Goal: Task Accomplishment & Management: Manage account settings

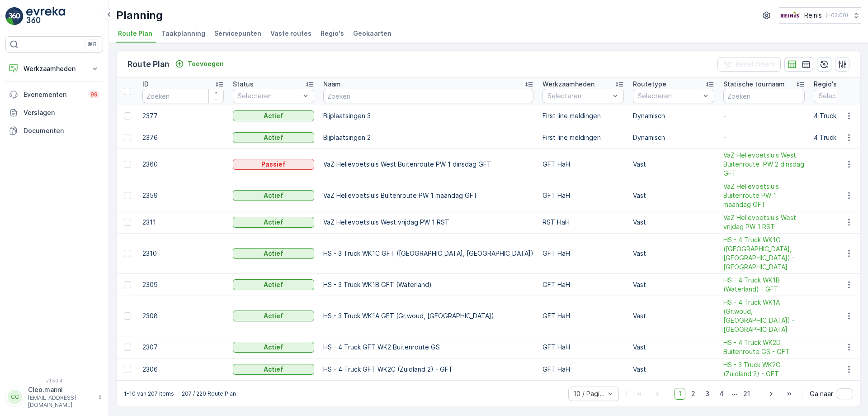
click at [42, 5] on div "⌘B Werkzaamheden Inzichten Planning Routes en Taken Cockpit Instellingen Evenem…" at bounding box center [54, 208] width 109 height 416
click at [94, 66] on icon at bounding box center [94, 68] width 9 height 9
click at [97, 68] on icon at bounding box center [94, 68] width 9 height 9
click at [96, 68] on icon at bounding box center [94, 68] width 9 height 9
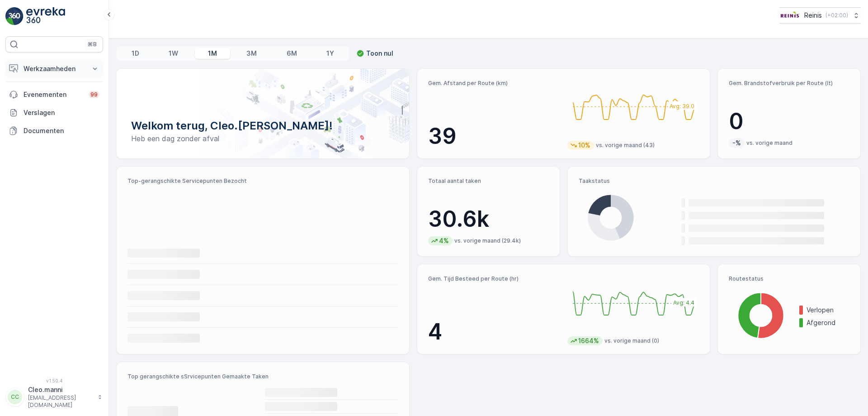
click at [94, 69] on icon at bounding box center [95, 68] width 4 height 2
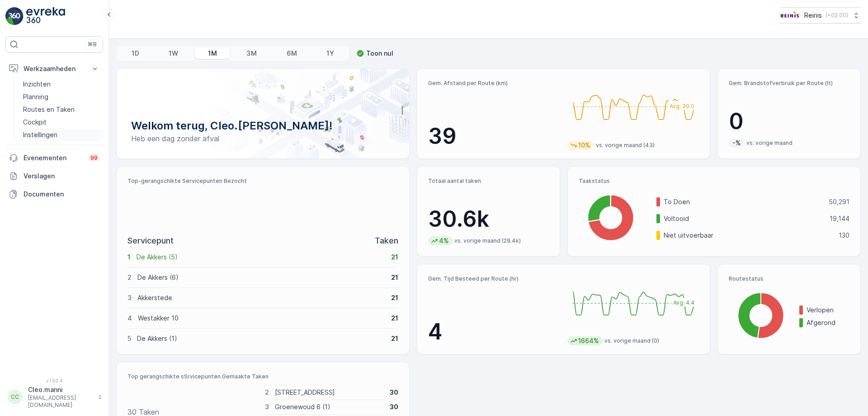
click at [53, 136] on p "Instellingen" at bounding box center [40, 134] width 34 height 9
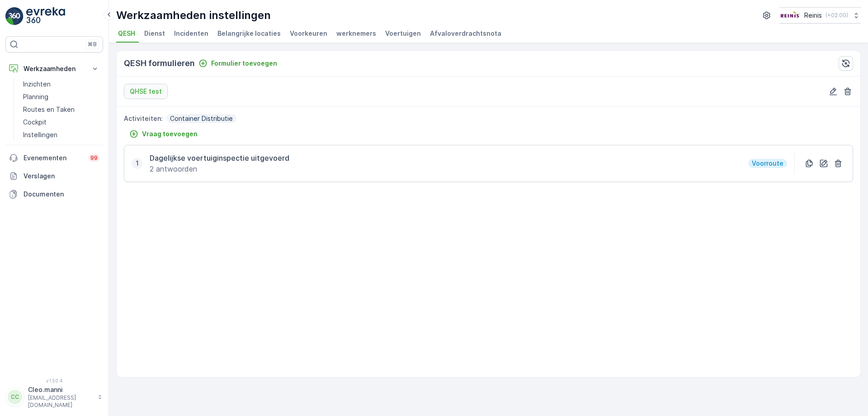
click at [352, 36] on span "werknemers" at bounding box center [356, 33] width 40 height 9
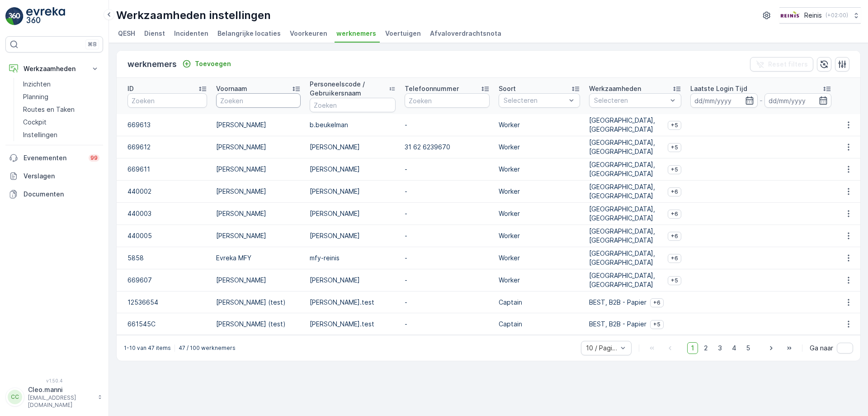
click at [263, 99] on input "text" at bounding box center [258, 100] width 85 height 14
type input "landman"
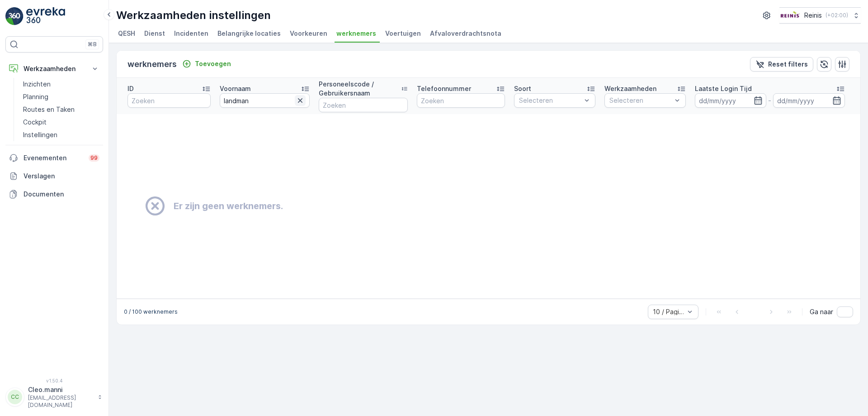
click at [298, 100] on icon "button" at bounding box center [300, 100] width 9 height 9
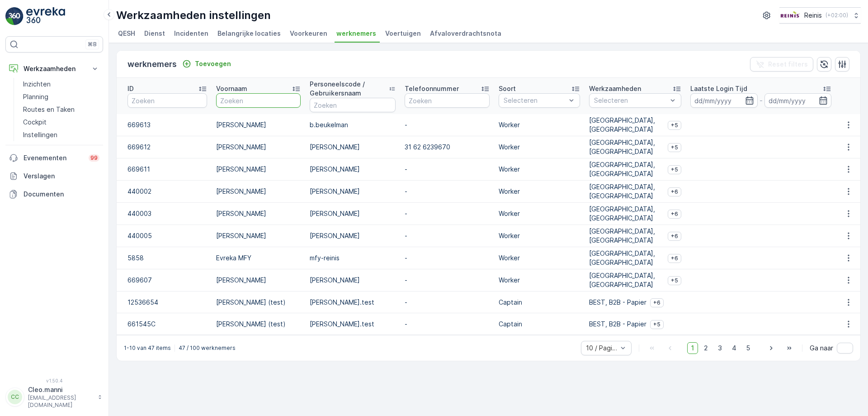
click at [266, 102] on input "text" at bounding box center [258, 100] width 85 height 14
type input "Landman\"
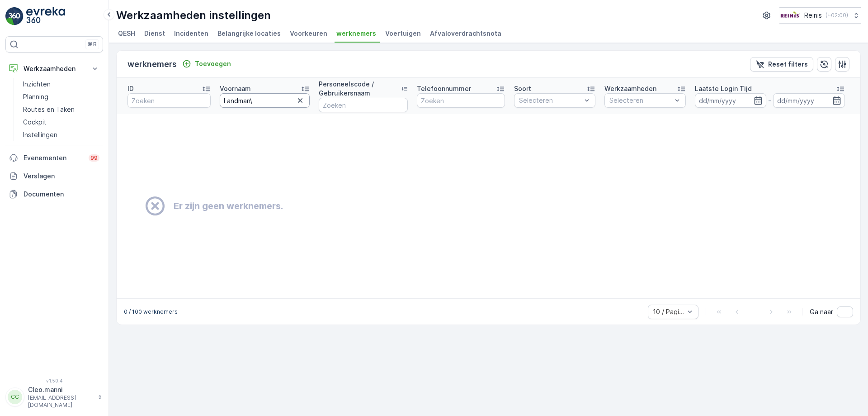
click at [268, 103] on input "Landman\" at bounding box center [265, 100] width 90 height 14
type input "Landman"
click at [301, 99] on icon "button" at bounding box center [300, 100] width 5 height 5
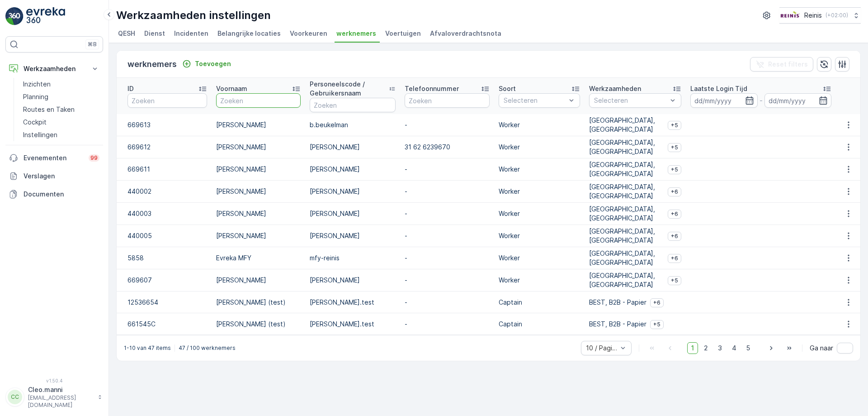
click at [248, 94] on input "text" at bounding box center [258, 100] width 85 height 14
type input "[PERSON_NAME]"
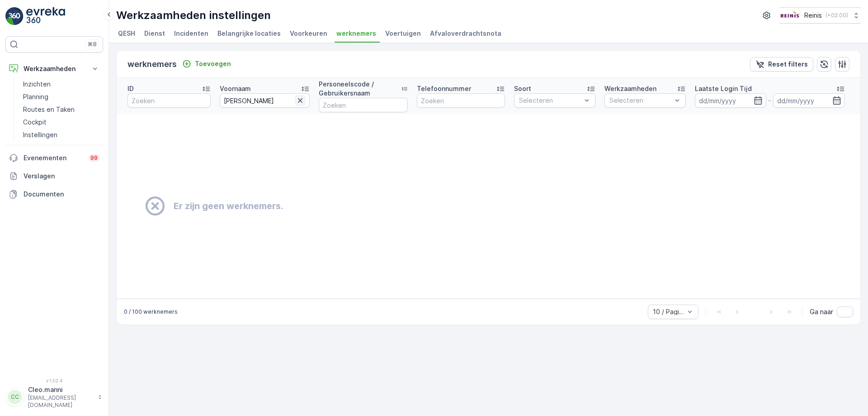
click at [298, 101] on icon "button" at bounding box center [300, 100] width 9 height 9
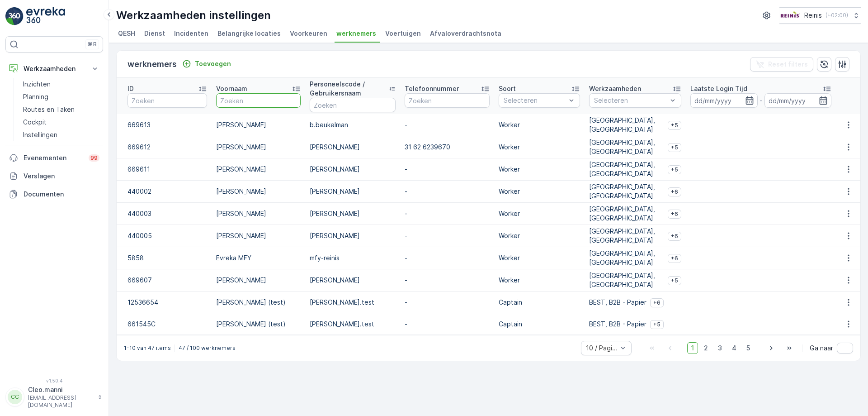
click at [268, 103] on input "text" at bounding box center [258, 100] width 85 height 14
type input "[PERSON_NAME]"
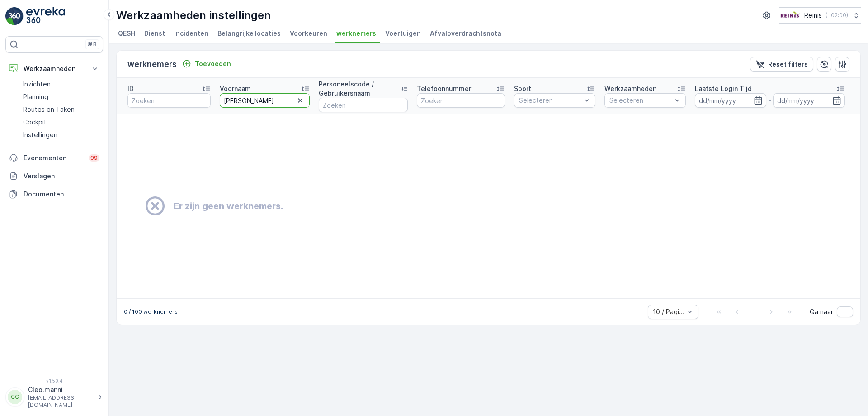
click at [279, 104] on input "[PERSON_NAME]" at bounding box center [265, 100] width 90 height 14
click at [309, 32] on span "Voorkeuren" at bounding box center [309, 33] width 38 height 9
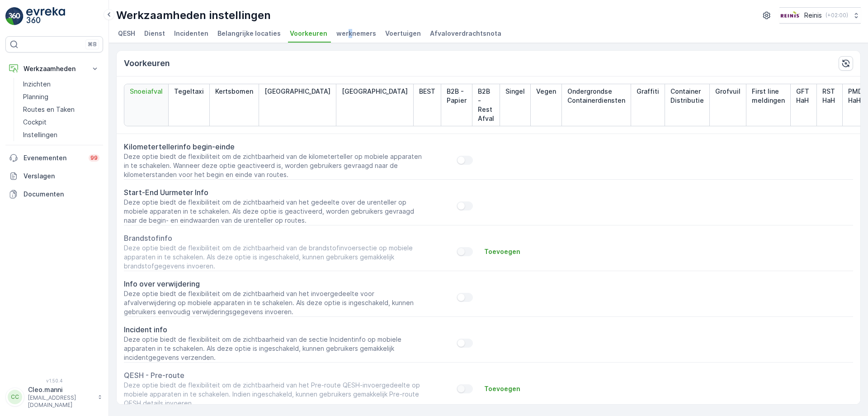
click at [342, 36] on span "werknemers" at bounding box center [356, 33] width 40 height 9
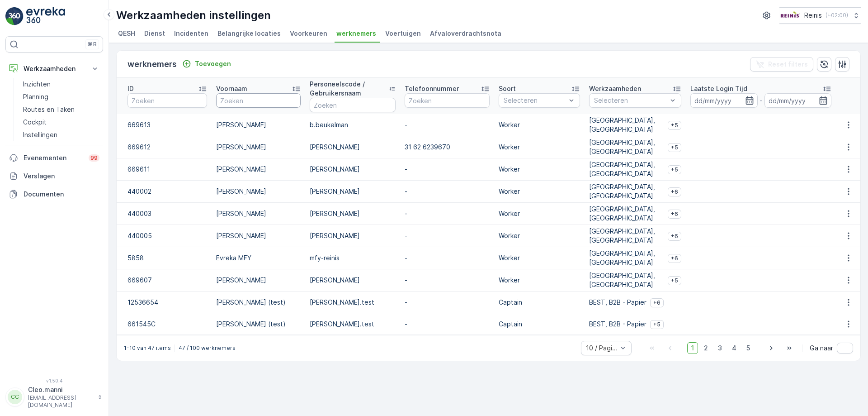
click at [269, 101] on input "text" at bounding box center [258, 100] width 85 height 14
type input "manni"
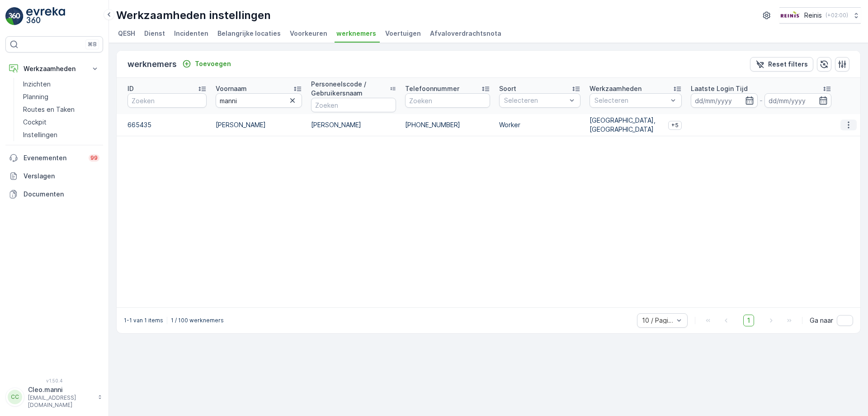
click at [849, 124] on icon "button" at bounding box center [848, 125] width 1 height 7
click at [849, 137] on span "Aanpassen" at bounding box center [846, 138] width 33 height 9
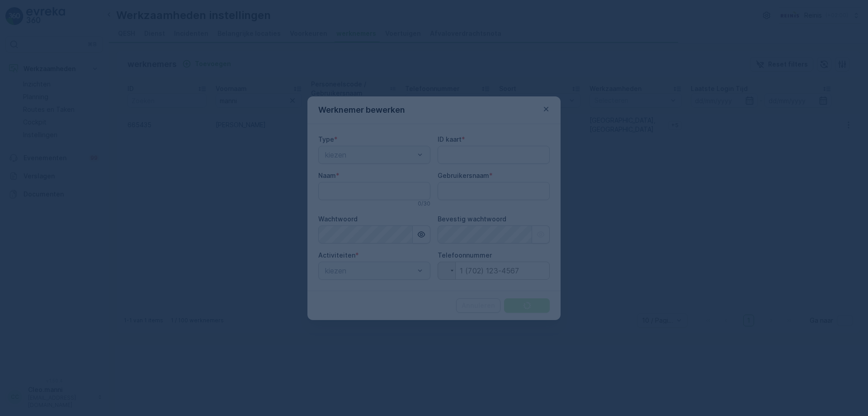
type kaart "665435"
type input "[PERSON_NAME]"
type input "[PHONE_NUMBER]"
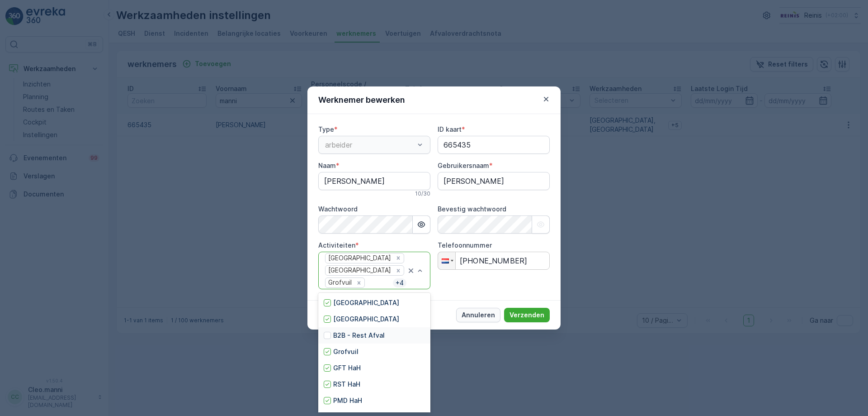
click at [481, 316] on p "Annuleren" at bounding box center [478, 314] width 33 height 9
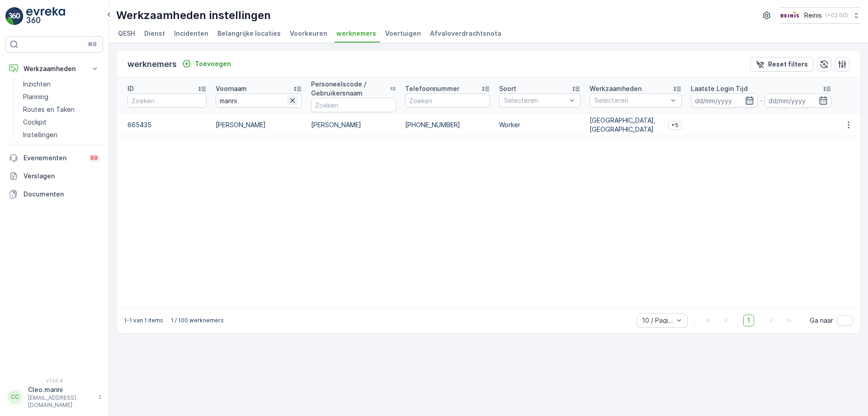
click at [294, 101] on icon "button" at bounding box center [292, 100] width 5 height 5
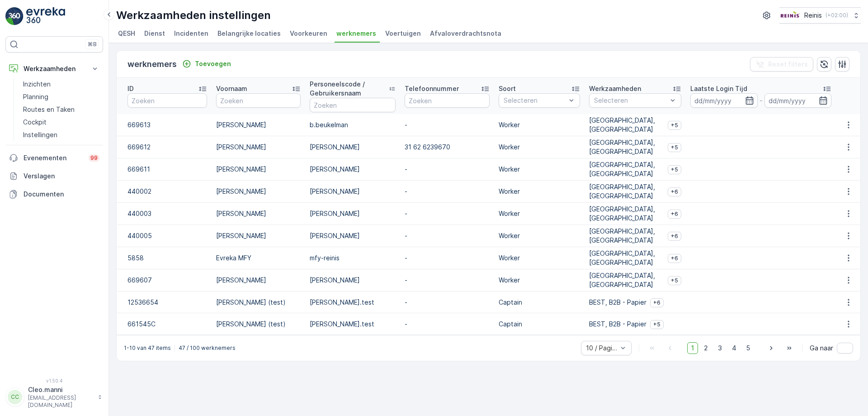
click at [238, 99] on input "text" at bounding box center [258, 100] width 85 height 14
type input "visser"
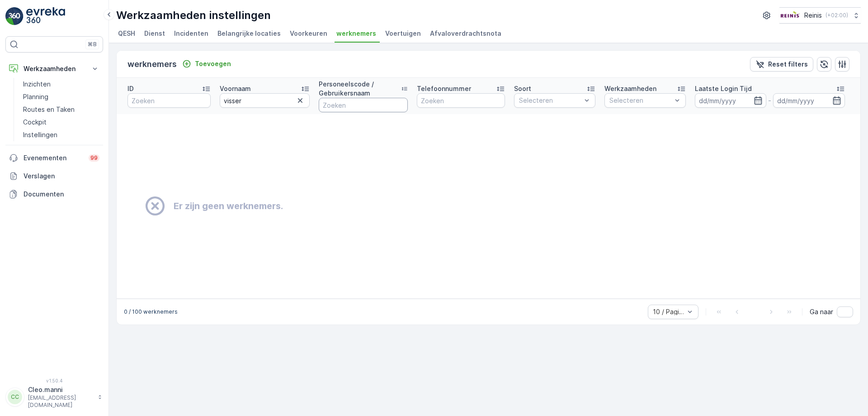
click at [340, 108] on input "text" at bounding box center [363, 105] width 89 height 14
type input "visser"
click at [301, 99] on icon "button" at bounding box center [300, 100] width 5 height 5
click at [354, 109] on input "visser" at bounding box center [362, 105] width 90 height 14
click at [260, 101] on input "text" at bounding box center [264, 100] width 88 height 14
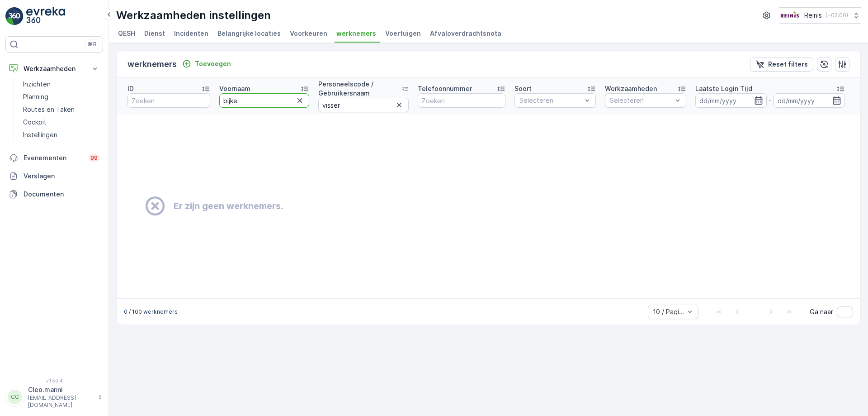
type input "bijker"
click at [398, 105] on icon "button" at bounding box center [399, 105] width 5 height 5
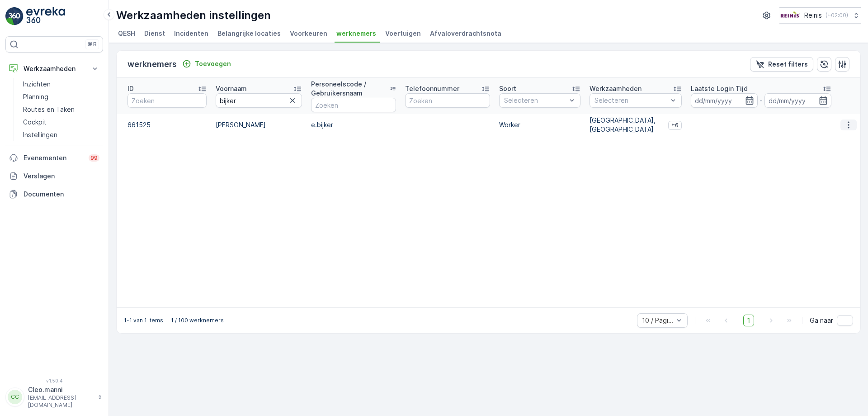
click at [850, 124] on icon "button" at bounding box center [848, 124] width 9 height 9
click at [843, 137] on span "Aanpassen" at bounding box center [846, 138] width 33 height 9
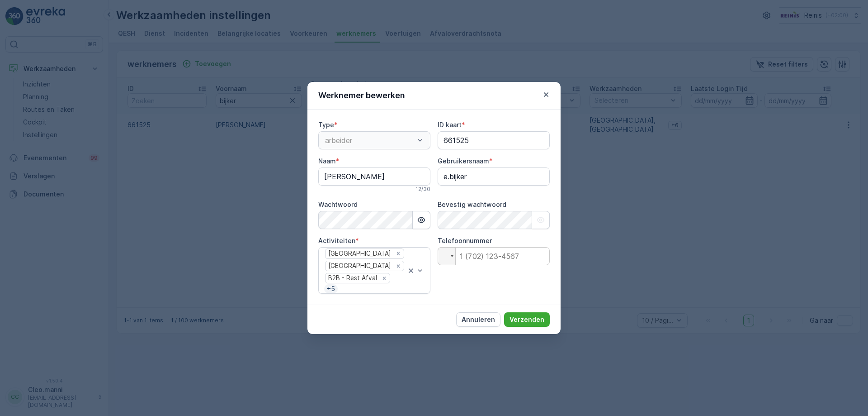
type kaart "661525"
type input "[PERSON_NAME]"
type input "e.bijker"
click at [506, 374] on div "Werknemer bewerken Type * arbeider ID kaart * 661525 Naam * [PERSON_NAME] 12 / …" at bounding box center [434, 208] width 868 height 416
click at [487, 318] on p "Annuleren" at bounding box center [478, 319] width 33 height 9
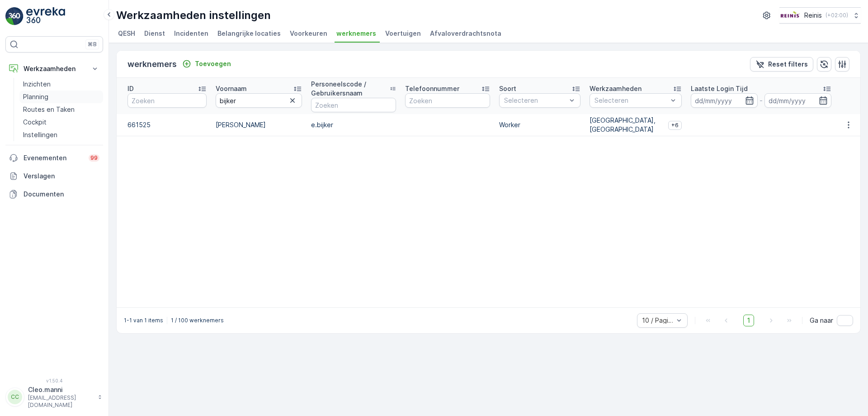
click at [42, 98] on p "Planning" at bounding box center [35, 96] width 25 height 9
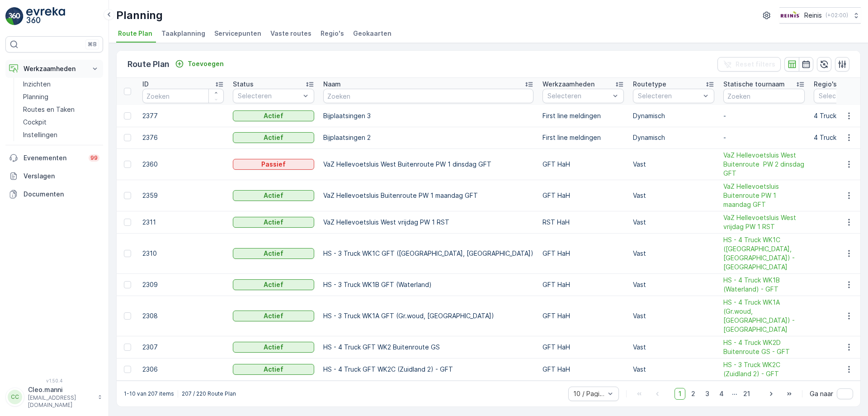
click at [59, 69] on p "Werkzaamheden" at bounding box center [54, 68] width 61 height 9
click at [45, 11] on img at bounding box center [45, 16] width 39 height 18
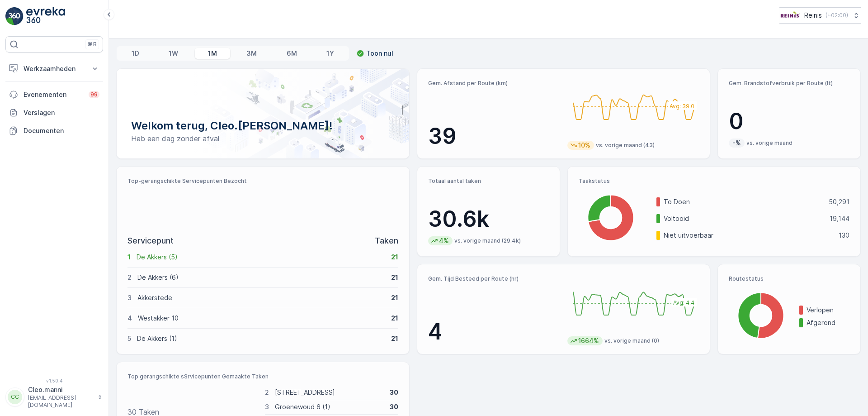
click at [104, 69] on div "⌘B Werkzaamheden Inzichten Planning Routes en Taken Cockpit Instellingen Evenem…" at bounding box center [54, 208] width 109 height 416
click at [93, 70] on icon at bounding box center [94, 68] width 9 height 9
click at [57, 136] on link "Instellingen" at bounding box center [61, 134] width 84 height 13
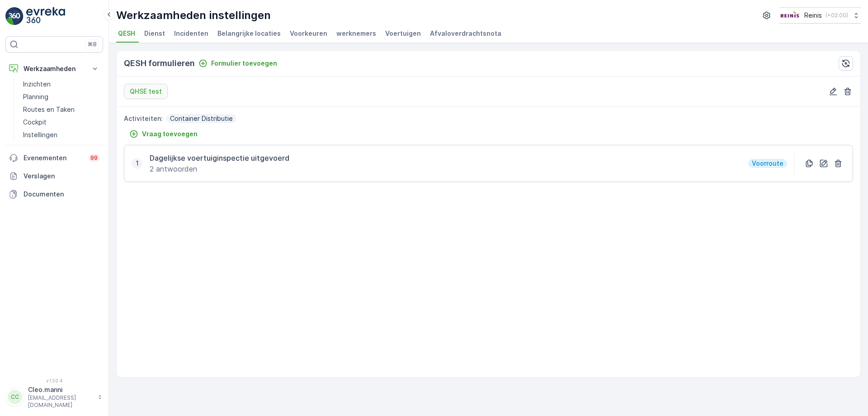
click at [308, 34] on span "Voorkeuren" at bounding box center [309, 33] width 38 height 9
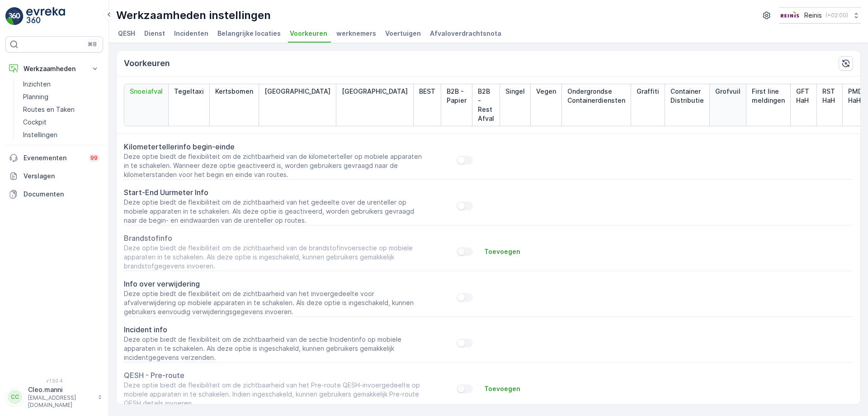
drag, startPoint x: 688, startPoint y: 101, endPoint x: 683, endPoint y: 99, distance: 4.9
click at [710, 101] on div "Grofvuil" at bounding box center [728, 105] width 37 height 42
click at [710, 104] on div "Grofvuil" at bounding box center [728, 105] width 37 height 42
click at [710, 100] on div "Grofvuil" at bounding box center [728, 105] width 37 height 42
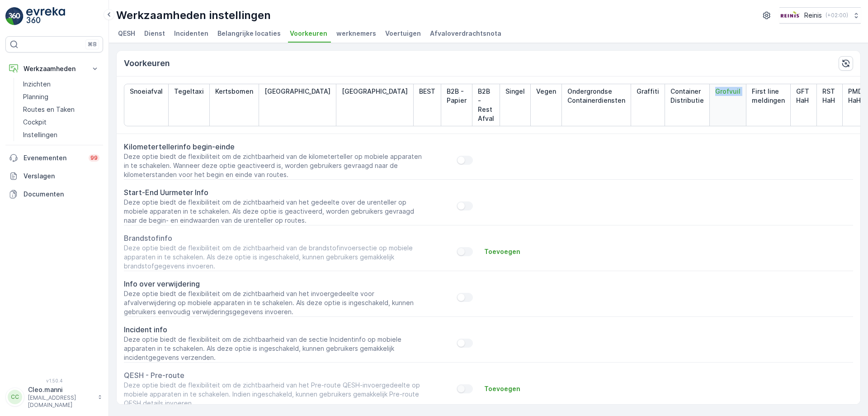
click at [710, 100] on div "Grofvuil" at bounding box center [728, 105] width 37 height 42
click at [710, 101] on div "Grofvuil" at bounding box center [728, 105] width 37 height 42
click at [710, 107] on div "Grofvuil" at bounding box center [728, 105] width 37 height 42
click at [710, 105] on div "Grofvuil" at bounding box center [728, 105] width 37 height 42
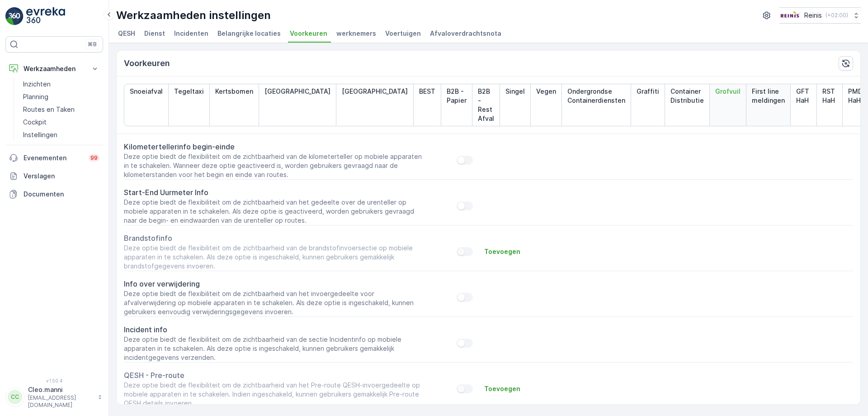
click at [752, 103] on p "First line meldingen" at bounding box center [768, 96] width 33 height 18
click at [350, 34] on span "werknemers" at bounding box center [356, 33] width 40 height 9
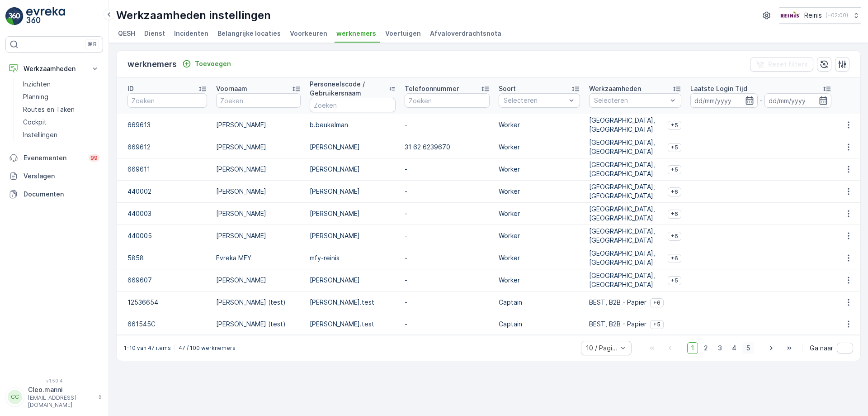
click at [748, 349] on span "5" at bounding box center [748, 348] width 12 height 12
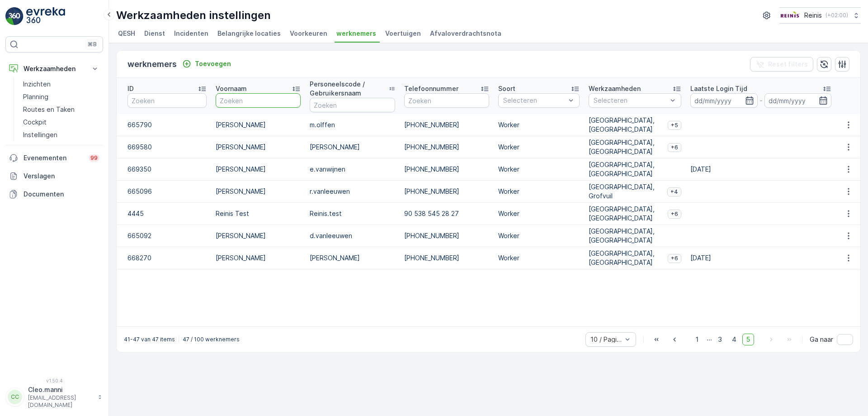
click at [236, 104] on input "text" at bounding box center [258, 100] width 85 height 14
type input "manni"
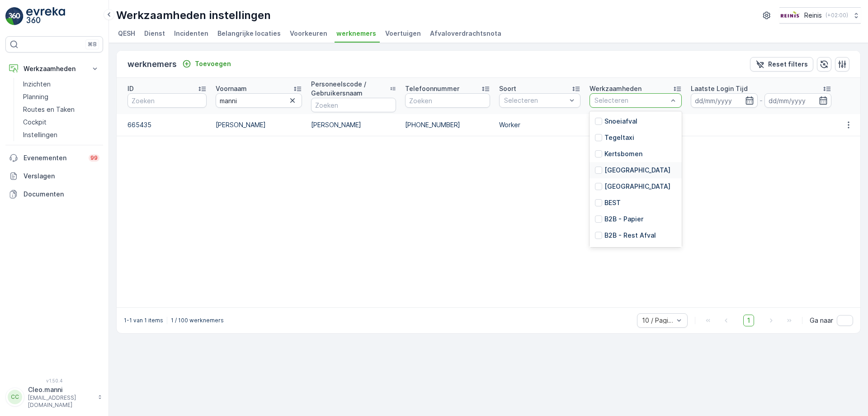
click at [719, 183] on table "ID Voornaam manni Personeelscode / Gebruikersnaam Telefoonnummer Soort Selecter…" at bounding box center [489, 192] width 744 height 229
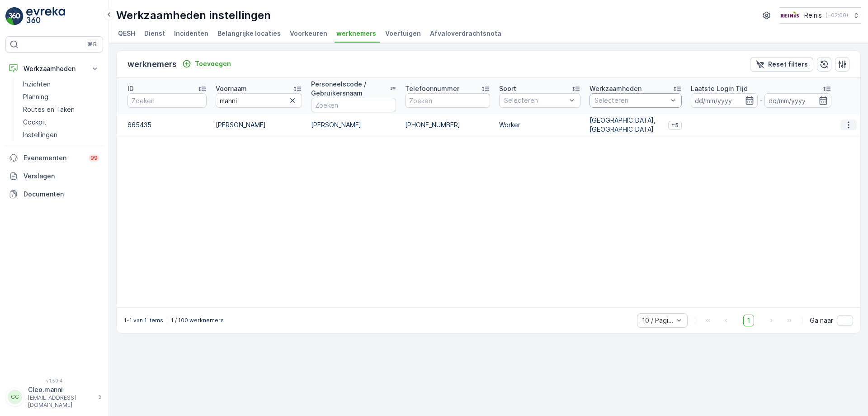
click at [848, 124] on icon "button" at bounding box center [848, 124] width 9 height 9
click at [699, 152] on table "ID Voornaam manni Personeelscode / Gebruikersnaam Telefoonnummer Soort 3 result…" at bounding box center [489, 192] width 744 height 229
click at [303, 34] on span "Voorkeuren" at bounding box center [309, 33] width 38 height 9
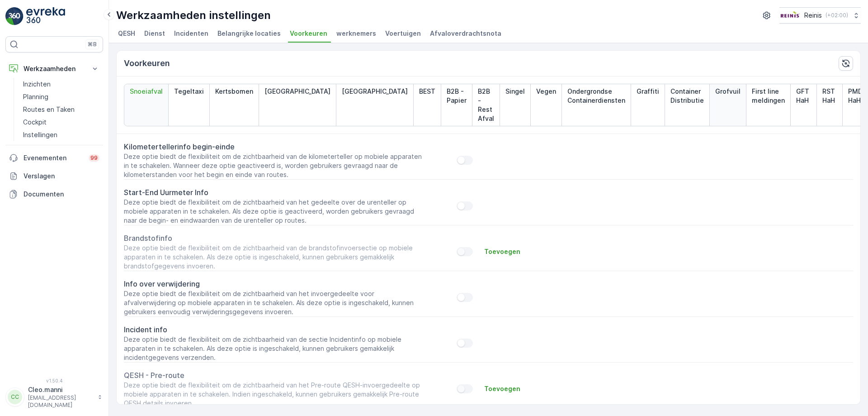
click at [710, 106] on div "Grofvuil" at bounding box center [728, 105] width 37 height 42
